Goal: Find specific page/section: Find specific page/section

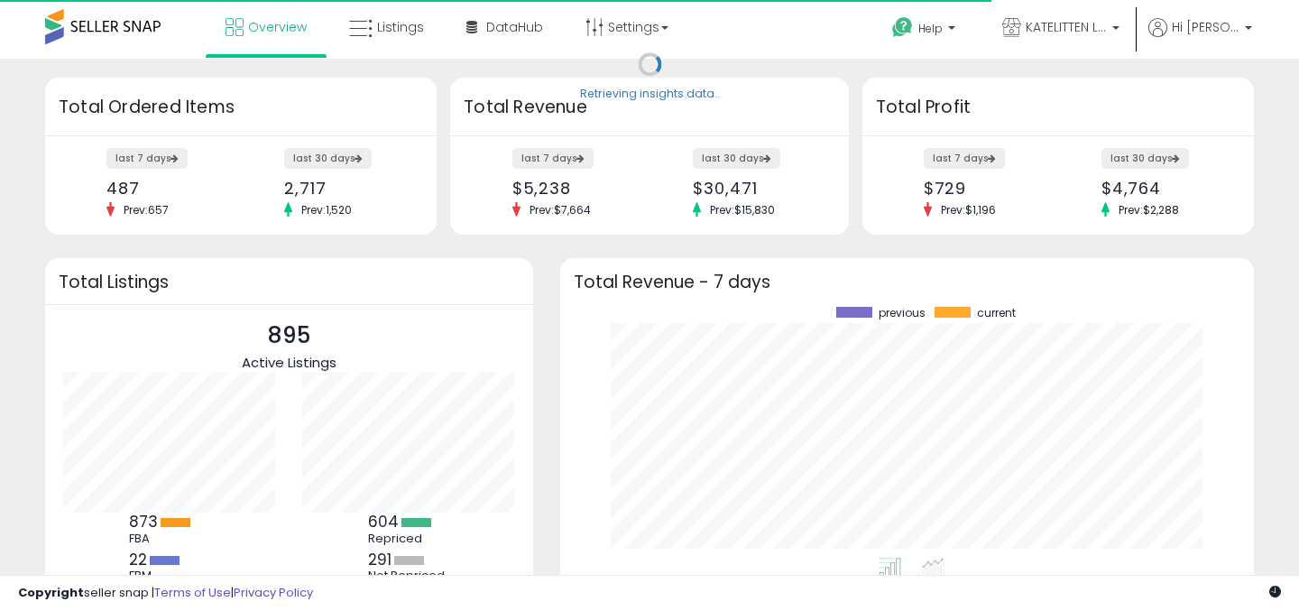
scroll to position [251, 657]
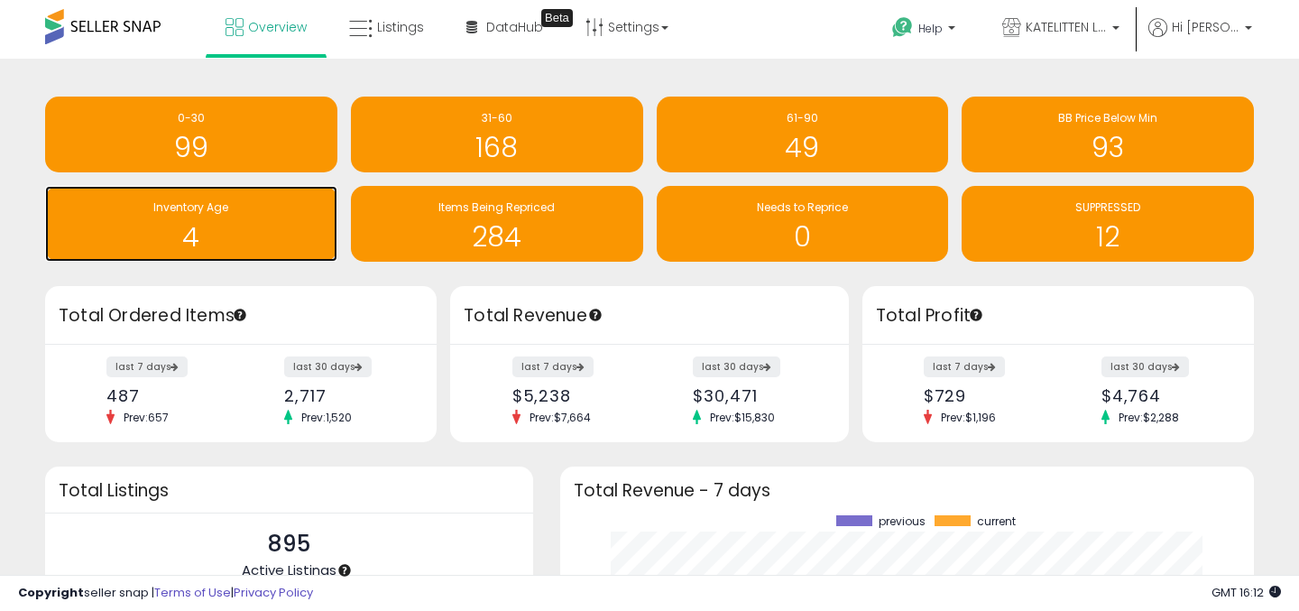
click at [230, 222] on h1 "4" at bounding box center [191, 237] width 274 height 30
